Goal: Task Accomplishment & Management: Manage account settings

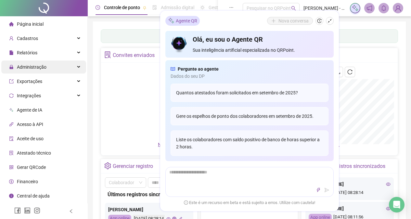
click at [73, 68] on div "Administração" at bounding box center [43, 66] width 85 height 13
click at [78, 69] on div "Administração" at bounding box center [43, 66] width 85 height 13
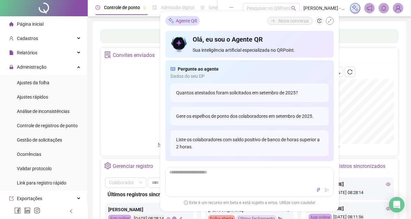
click at [330, 19] on icon "shrink" at bounding box center [330, 21] width 5 height 5
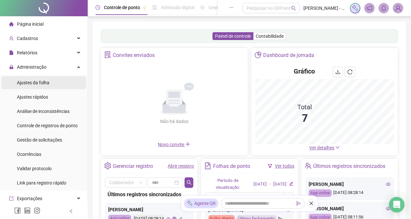
click at [52, 82] on li "Ajustes da folha" at bounding box center [43, 82] width 85 height 13
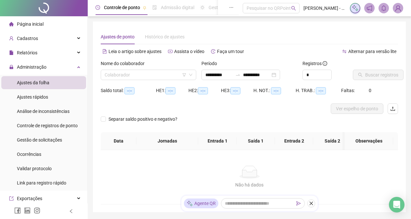
type input "**********"
click at [190, 75] on icon "down" at bounding box center [191, 75] width 4 height 4
click at [159, 74] on input "search" at bounding box center [146, 75] width 82 height 10
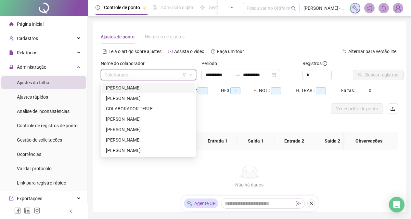
click at [161, 87] on div "[PERSON_NAME]" at bounding box center [148, 87] width 85 height 7
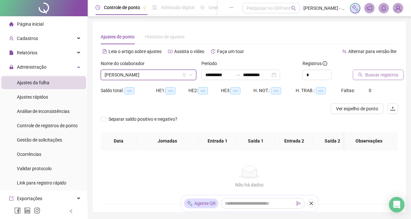
click at [359, 76] on icon "search" at bounding box center [360, 75] width 5 height 5
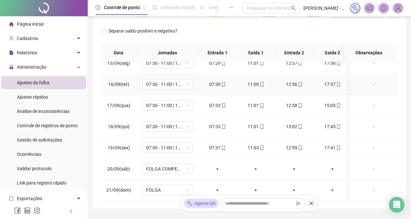
scroll to position [129, 0]
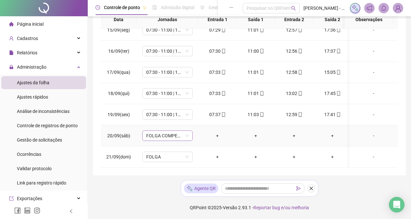
click at [174, 132] on span "FOLGA COMPENSATÓRIA" at bounding box center [167, 136] width 43 height 10
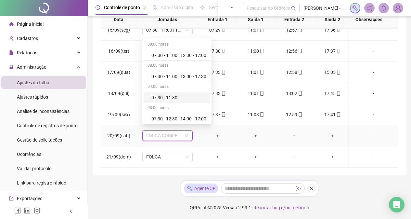
click at [173, 95] on div "07:30 - 11:30" at bounding box center [179, 97] width 55 height 7
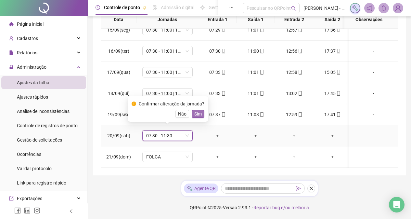
click at [194, 114] on span "Sim" at bounding box center [197, 113] width 7 height 7
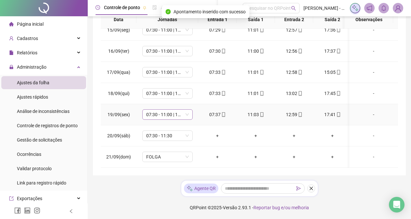
click at [186, 111] on span "07:30 - 11:00 | 13:00 - 17:30" at bounding box center [167, 115] width 43 height 10
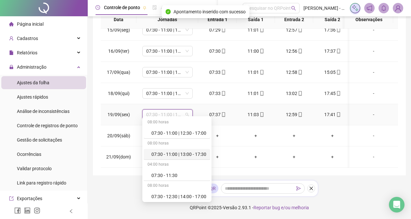
click at [199, 157] on div "07:30 - 11:00 | 13:00 - 17:30" at bounding box center [179, 154] width 55 height 7
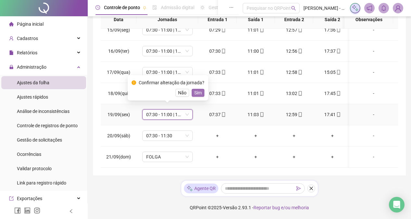
click at [195, 90] on span "Sim" at bounding box center [197, 92] width 7 height 7
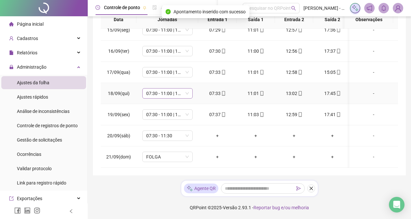
click at [182, 88] on span "07:30 - 11:00 | 13:00 - 17:30" at bounding box center [167, 93] width 43 height 10
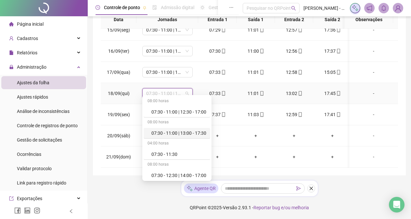
click at [186, 132] on div "07:30 - 11:00 | 13:00 - 17:30" at bounding box center [179, 132] width 55 height 7
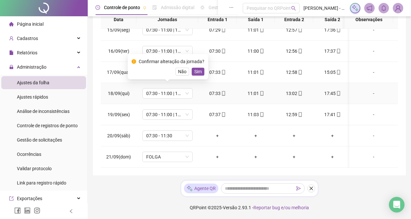
drag, startPoint x: 197, startPoint y: 72, endPoint x: 189, endPoint y: 69, distance: 8.9
click at [197, 72] on span "Sim" at bounding box center [197, 71] width 7 height 7
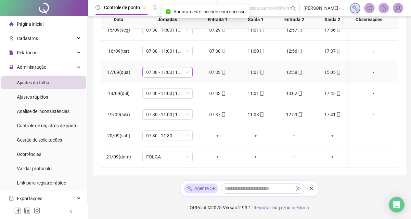
click at [184, 67] on span "07:30 - 11:00 | 13:00 - 17:30" at bounding box center [167, 72] width 43 height 10
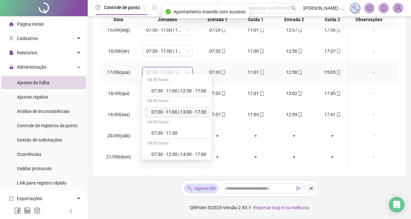
click at [199, 112] on div "07:30 - 11:00 | 13:00 - 17:30" at bounding box center [179, 111] width 55 height 7
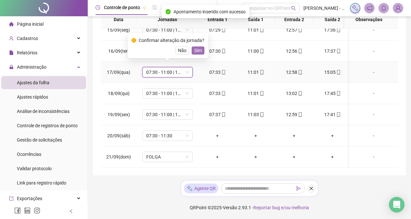
click at [194, 52] on span "Sim" at bounding box center [197, 50] width 7 height 7
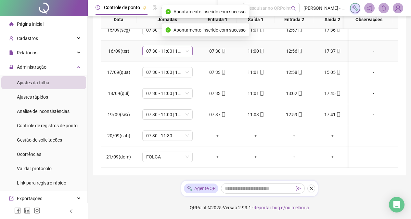
click at [184, 47] on span "07:30 - 11:00 | 13:00 - 17:30" at bounding box center [167, 51] width 43 height 10
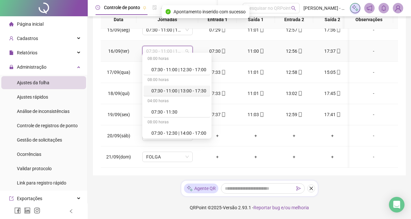
click at [202, 91] on div "07:30 - 11:00 | 13:00 - 17:30" at bounding box center [179, 90] width 55 height 7
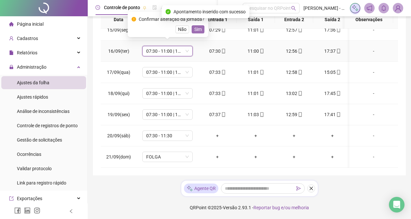
click at [197, 30] on span "Sim" at bounding box center [197, 29] width 7 height 7
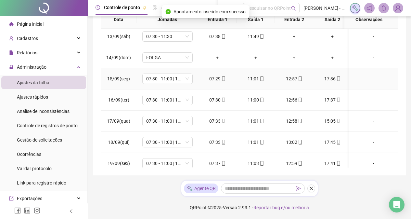
scroll to position [245, 0]
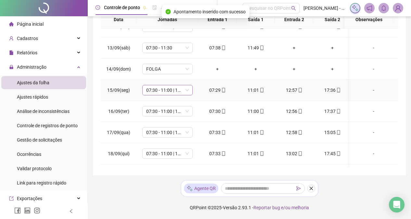
click at [187, 91] on span "07:30 - 11:00 | 13:00 - 17:30" at bounding box center [167, 90] width 43 height 10
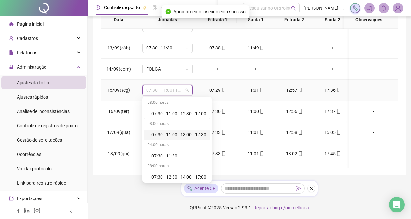
click at [196, 132] on div "07:30 - 11:00 | 13:00 - 17:30" at bounding box center [179, 134] width 55 height 7
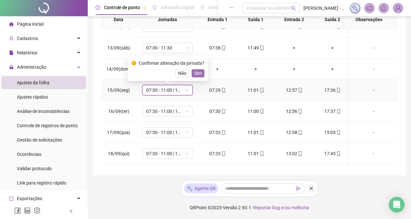
click at [199, 72] on span "Sim" at bounding box center [197, 73] width 7 height 7
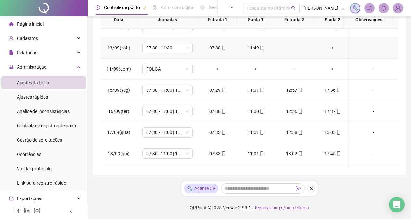
scroll to position [212, 0]
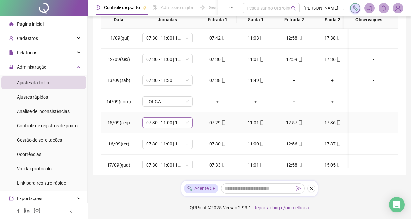
click at [191, 123] on div "07:30 - 11:00 | 13:00 - 17:30" at bounding box center [167, 122] width 50 height 10
click at [187, 82] on span "07:30 - 11:30" at bounding box center [167, 80] width 43 height 10
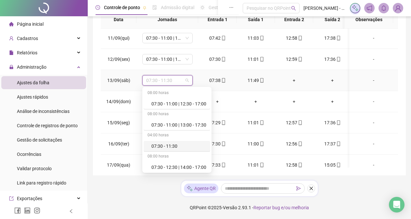
click at [193, 142] on div "07:30 - 11:30" at bounding box center [177, 146] width 67 height 11
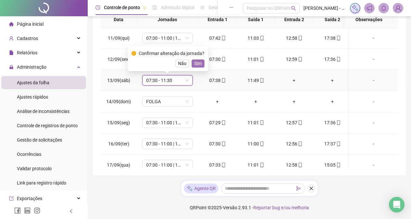
click at [196, 65] on span "Sim" at bounding box center [197, 63] width 7 height 7
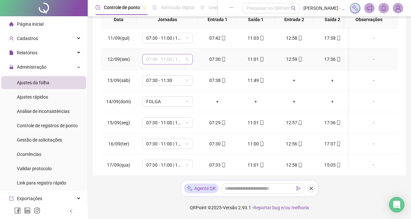
click at [188, 60] on span "07:30 - 11:00 | 13:00 - 17:30" at bounding box center [167, 59] width 43 height 10
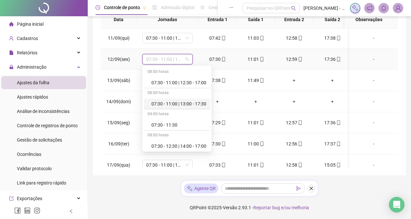
click at [196, 100] on div "07:30 - 11:00 | 13:00 - 17:30" at bounding box center [177, 104] width 67 height 11
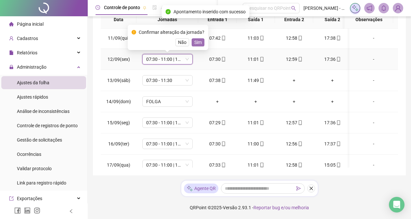
click at [198, 39] on span "Sim" at bounding box center [197, 42] width 7 height 7
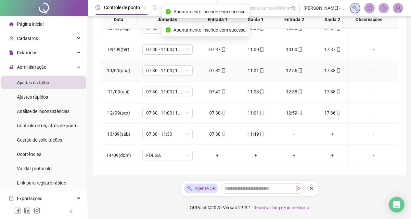
scroll to position [147, 0]
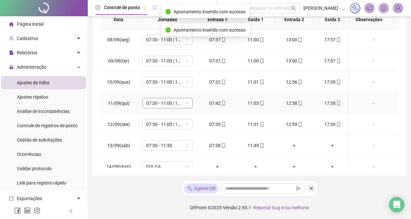
click at [187, 103] on span "07:30 - 11:00 | 13:00 - 17:30" at bounding box center [167, 103] width 43 height 10
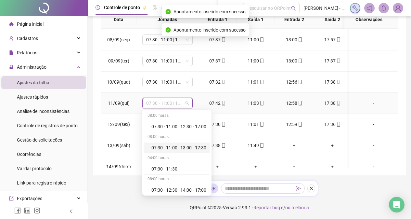
click at [198, 147] on div "07:30 - 11:00 | 13:00 - 17:30" at bounding box center [179, 147] width 55 height 7
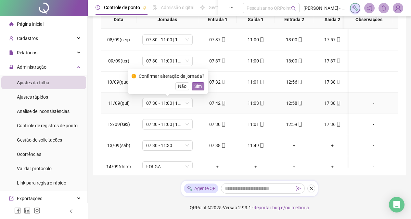
click at [200, 87] on span "Sim" at bounding box center [197, 86] width 7 height 7
drag, startPoint x: 200, startPoint y: 87, endPoint x: 196, endPoint y: 86, distance: 3.6
click at [200, 87] on td "07:32" at bounding box center [217, 82] width 38 height 21
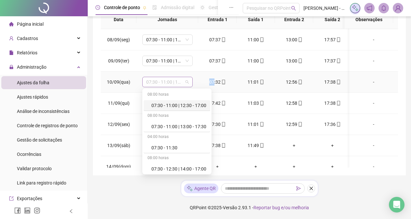
click at [186, 84] on span "07:30 - 11:00 | 13:00 - 17:30" at bounding box center [167, 82] width 43 height 10
click at [201, 127] on div "07:30 - 11:00 | 13:00 - 17:30" at bounding box center [179, 126] width 55 height 7
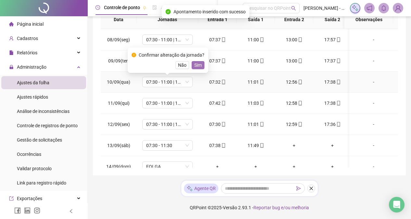
click at [198, 66] on span "Sim" at bounding box center [197, 64] width 7 height 7
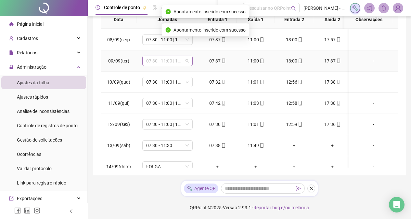
click at [187, 60] on span "07:30 - 11:00 | 13:00 - 17:30" at bounding box center [167, 61] width 43 height 10
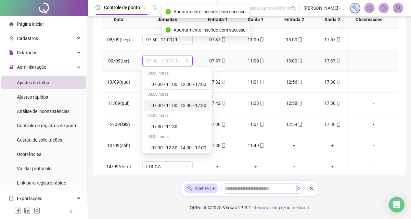
click at [201, 102] on div "07:30 - 11:00 | 13:00 - 17:30" at bounding box center [179, 105] width 55 height 7
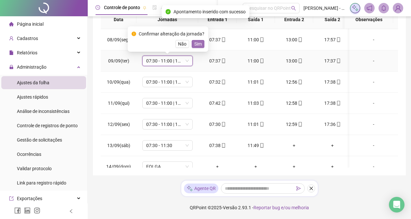
click at [197, 46] on span "Sim" at bounding box center [197, 43] width 7 height 7
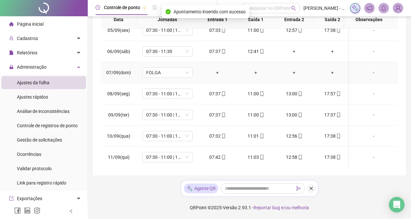
scroll to position [82, 0]
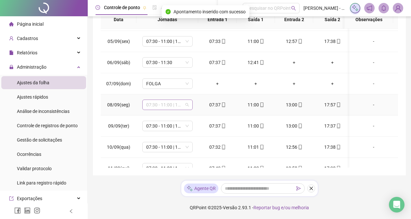
click at [185, 103] on span "07:30 - 11:00 | 13:00 - 17:30" at bounding box center [167, 105] width 43 height 10
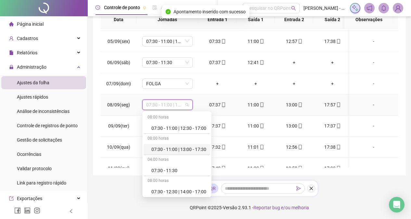
click at [197, 148] on div "07:30 - 11:00 | 13:00 - 17:30" at bounding box center [179, 149] width 55 height 7
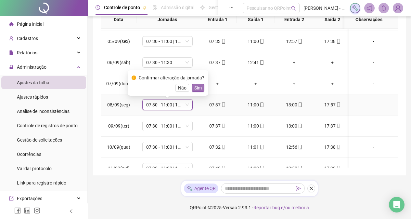
click at [199, 86] on span "Sim" at bounding box center [197, 87] width 7 height 7
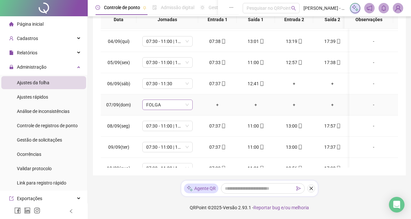
scroll to position [50, 0]
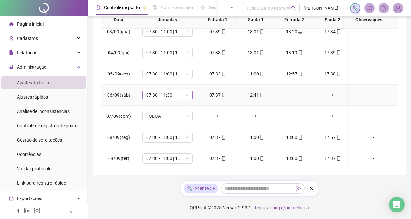
click at [182, 96] on span "07:30 - 11:30" at bounding box center [167, 95] width 43 height 10
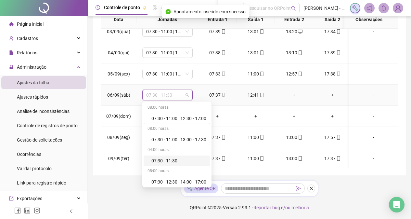
click at [180, 161] on div "07:30 - 11:30" at bounding box center [179, 160] width 55 height 7
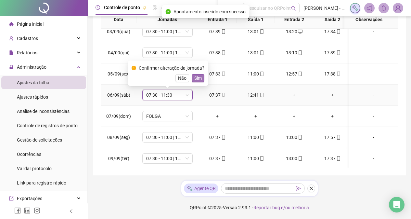
click at [198, 78] on span "Sim" at bounding box center [197, 77] width 7 height 7
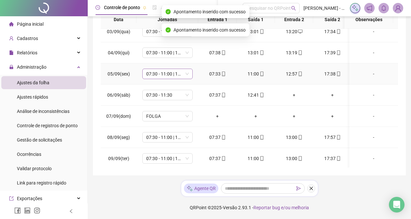
drag, startPoint x: 186, startPoint y: 68, endPoint x: 185, endPoint y: 72, distance: 4.3
click at [186, 68] on td "07:30 - 11:00 | 13:00 - 17:30" at bounding box center [168, 73] width 62 height 21
click at [185, 73] on span "07:30 - 11:00 | 13:00 - 17:30" at bounding box center [167, 74] width 43 height 10
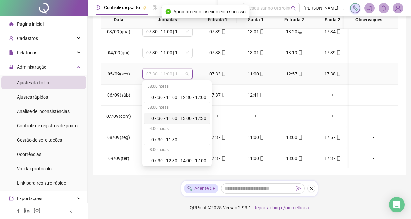
click at [205, 116] on div "07:30 - 11:00 | 13:00 - 17:30" at bounding box center [179, 118] width 55 height 7
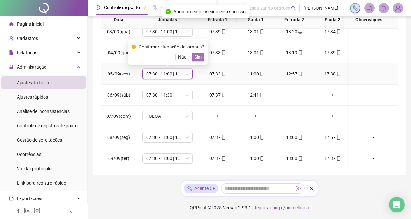
click at [199, 57] on span "Sim" at bounding box center [197, 56] width 7 height 7
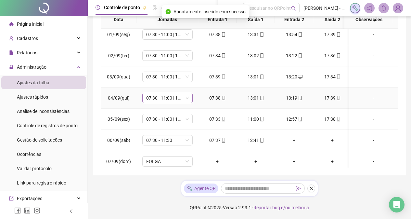
scroll to position [0, 0]
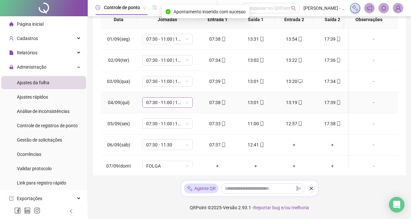
click at [188, 103] on span "07:30 - 11:00 | 13:00 - 17:30" at bounding box center [167, 103] width 43 height 10
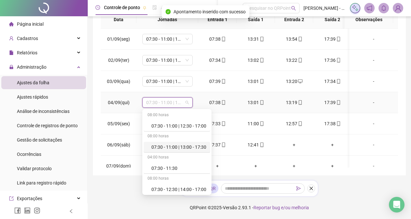
click at [189, 147] on div "07:30 - 11:00 | 13:00 - 17:30" at bounding box center [179, 146] width 55 height 7
drag, startPoint x: 189, startPoint y: 147, endPoint x: 200, endPoint y: 113, distance: 35.9
click at [189, 147] on span "07:30 - 11:30" at bounding box center [167, 145] width 43 height 10
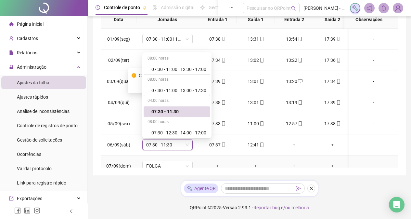
click at [213, 158] on td "+" at bounding box center [217, 165] width 38 height 21
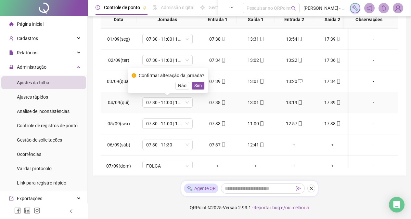
click at [199, 87] on span "Sim" at bounding box center [197, 85] width 7 height 7
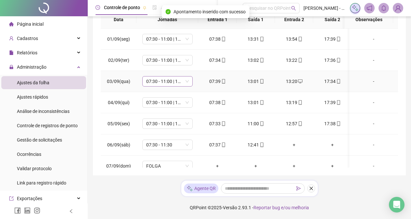
click at [186, 80] on span "07:30 - 11:00 | 13:00 - 17:30" at bounding box center [167, 81] width 43 height 10
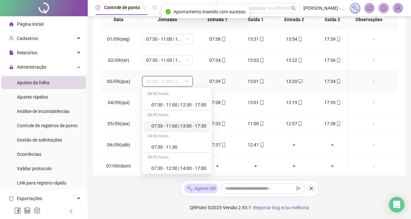
click at [205, 122] on div "07:30 - 11:00 | 13:00 - 17:30" at bounding box center [177, 126] width 67 height 11
click at [205, 122] on div "07:33" at bounding box center [218, 123] width 28 height 7
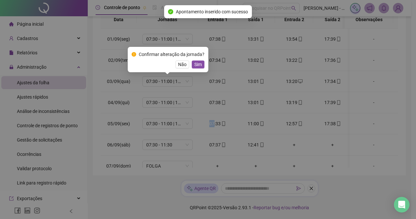
type input "**********"
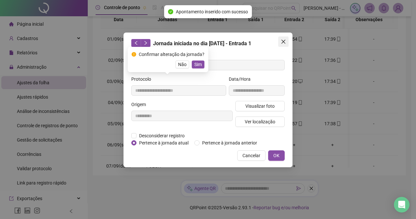
click at [279, 38] on button "Close" at bounding box center [283, 41] width 10 height 10
drag, startPoint x: 279, startPoint y: 38, endPoint x: 232, endPoint y: 54, distance: 49.5
click at [279, 39] on div "**********" at bounding box center [208, 109] width 416 height 219
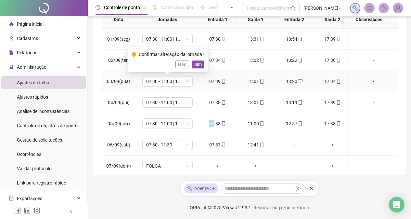
click at [182, 66] on span "Não" at bounding box center [182, 64] width 8 height 7
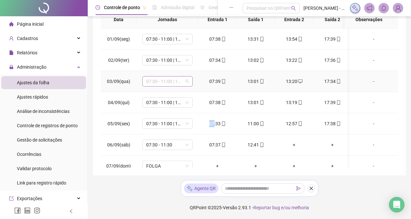
click at [187, 80] on span "07:30 - 11:00 | 13:00 - 17:30" at bounding box center [167, 81] width 43 height 10
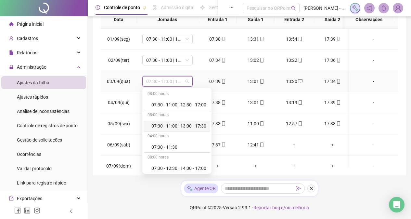
click at [197, 127] on div "07:30 - 11:00 | 13:00 - 17:30" at bounding box center [179, 125] width 55 height 7
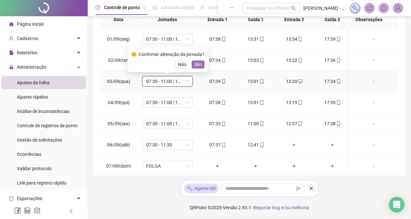
click at [197, 64] on span "Sim" at bounding box center [197, 64] width 7 height 7
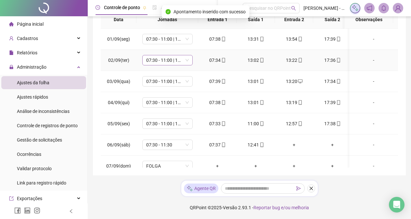
click at [189, 60] on span "07:30 - 11:00 | 13:00 - 17:30" at bounding box center [167, 60] width 43 height 10
click at [190, 58] on div "07:30 - 11:00 | 13:00 - 17:30" at bounding box center [167, 60] width 50 height 10
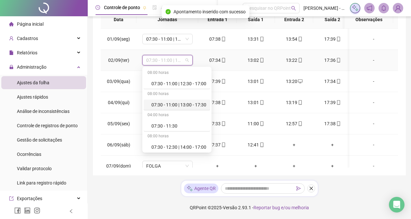
click at [189, 103] on div "07:30 - 11:00 | 13:00 - 17:30" at bounding box center [179, 104] width 55 height 7
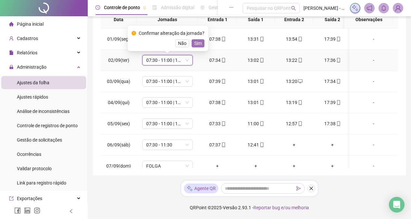
click at [198, 42] on span "Sim" at bounding box center [197, 43] width 7 height 7
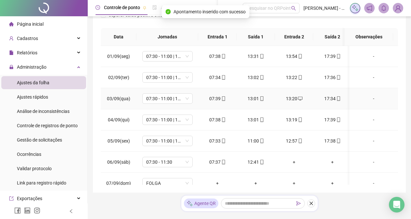
scroll to position [97, 0]
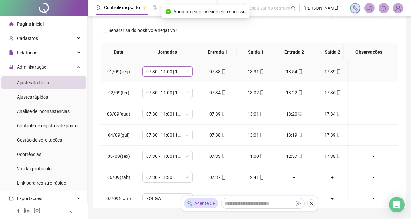
click at [185, 74] on span "07:30 - 11:00 | 13:00 - 17:30" at bounding box center [167, 72] width 43 height 10
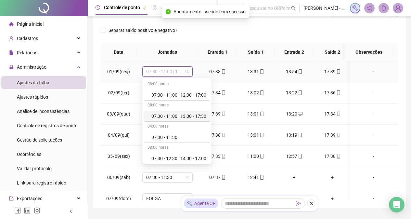
click at [196, 113] on div "07:30 - 11:00 | 13:00 - 17:30" at bounding box center [179, 116] width 55 height 7
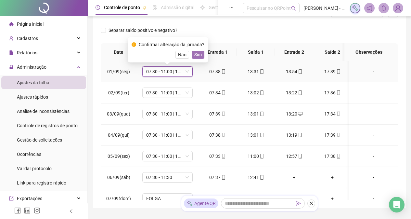
click at [194, 55] on span "Sim" at bounding box center [197, 54] width 7 height 7
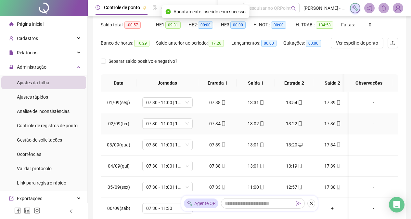
scroll to position [0, 0]
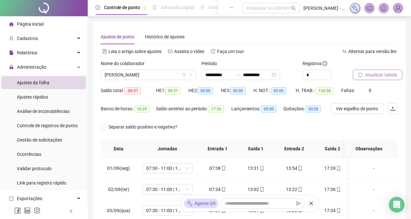
click at [373, 76] on span "Atualizar tabela" at bounding box center [382, 74] width 32 height 7
click at [373, 78] on button "Atualizar tabela" at bounding box center [377, 75] width 49 height 10
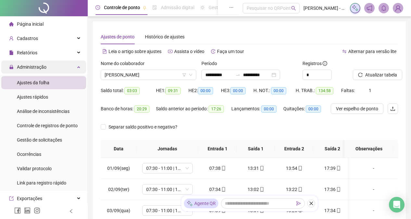
click at [48, 69] on div "Administração" at bounding box center [43, 66] width 85 height 13
